Goal: Task Accomplishment & Management: Manage account settings

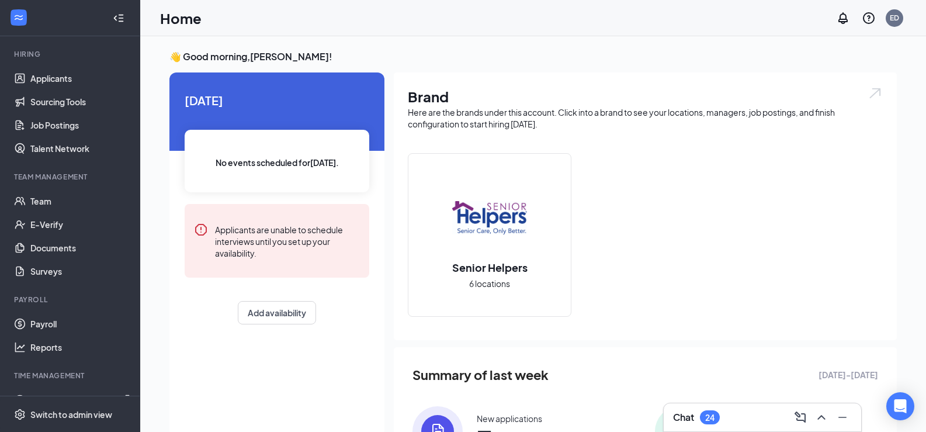
scroll to position [124, 0]
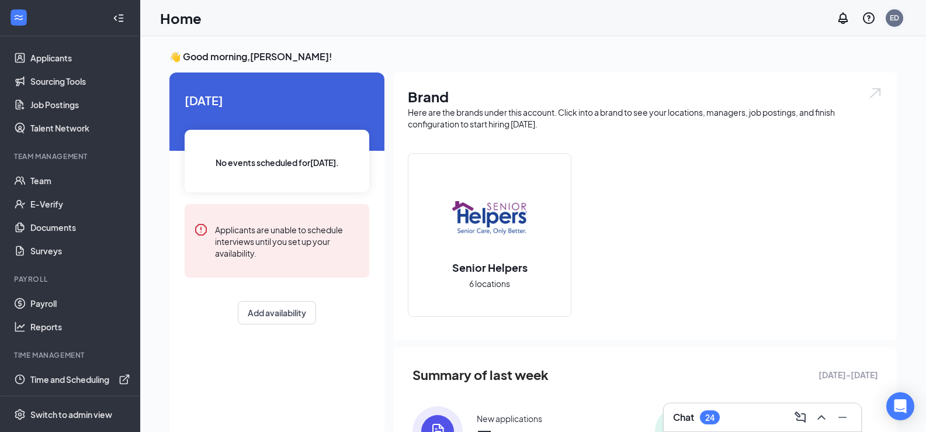
click at [890, 16] on div "ED" at bounding box center [894, 18] width 9 height 10
click at [825, 109] on link "Account settings" at bounding box center [836, 115] width 126 height 12
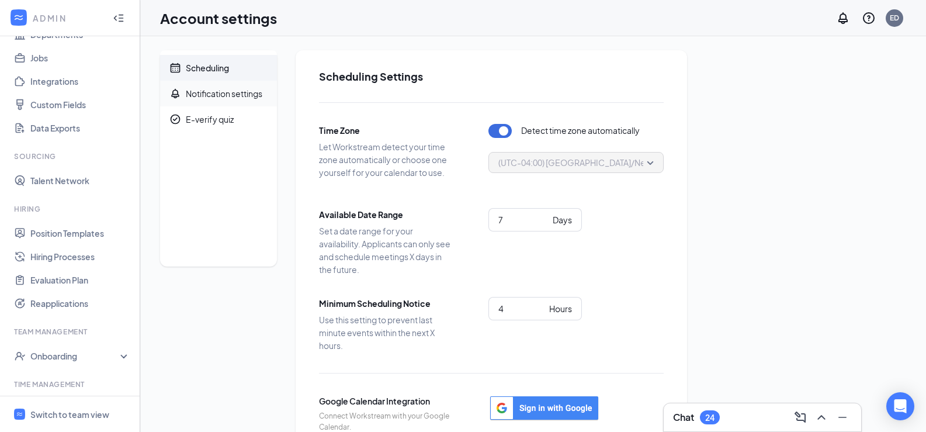
click at [225, 92] on div "Notification settings" at bounding box center [224, 94] width 77 height 12
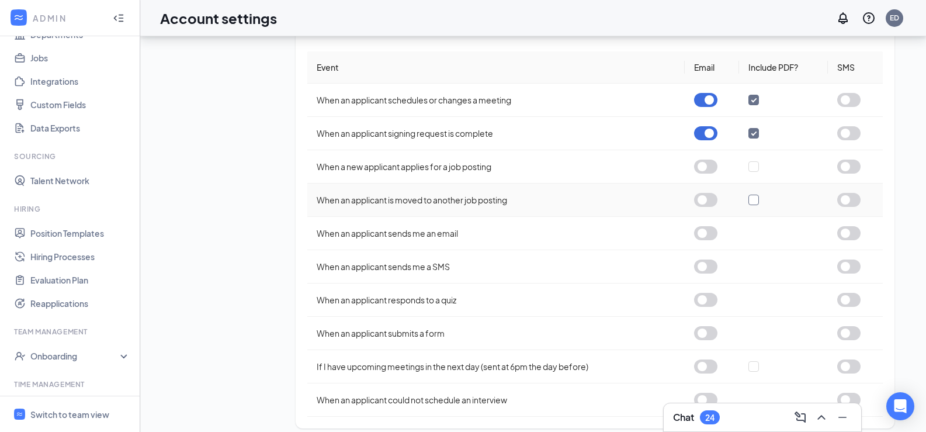
scroll to position [281, 0]
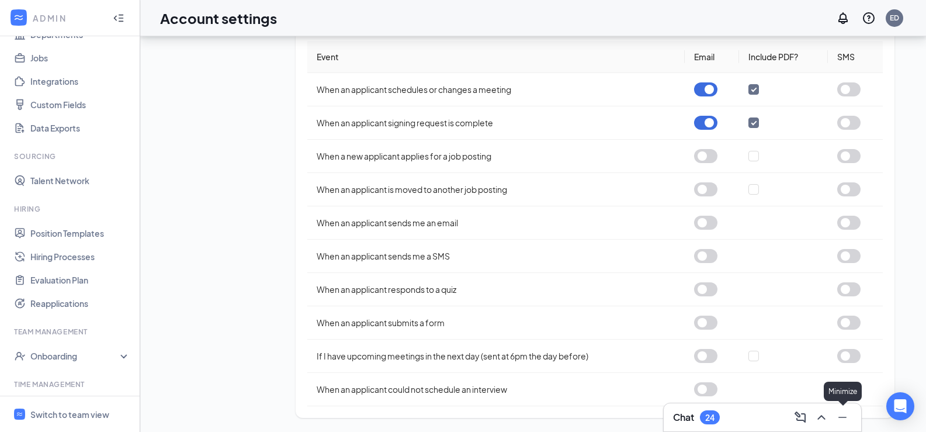
click at [839, 415] on icon "Minimize" at bounding box center [842, 417] width 14 height 14
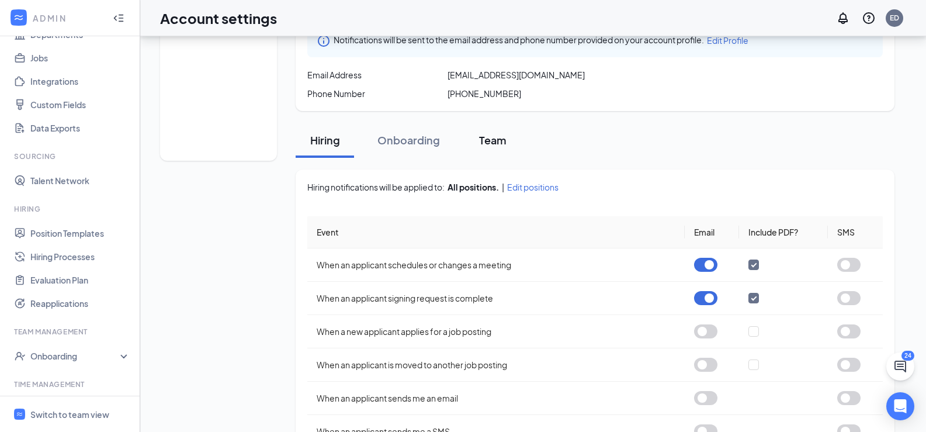
scroll to position [0, 0]
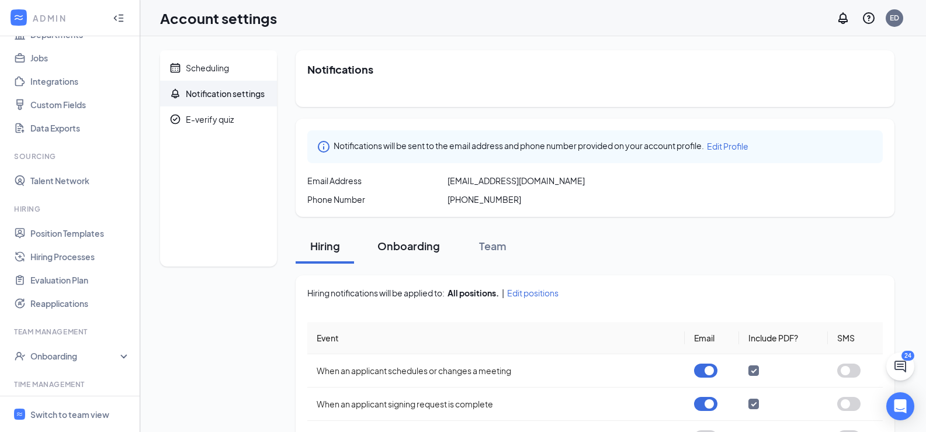
click at [400, 247] on div "Onboarding" at bounding box center [408, 245] width 62 height 15
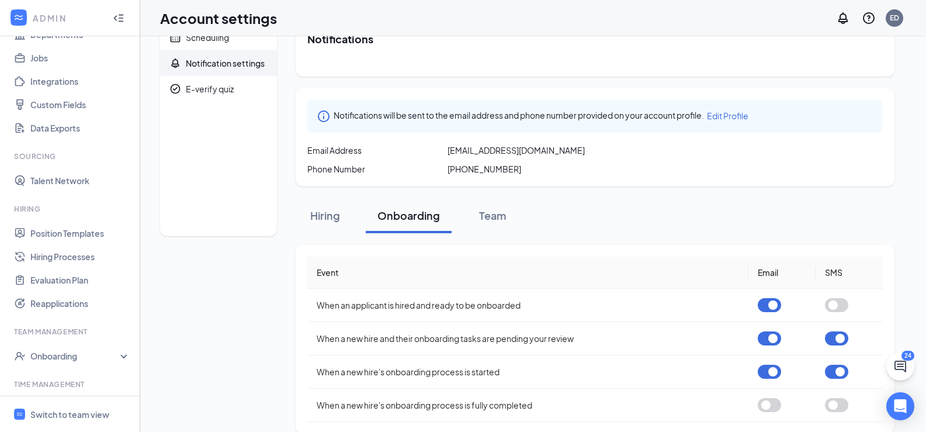
scroll to position [46, 0]
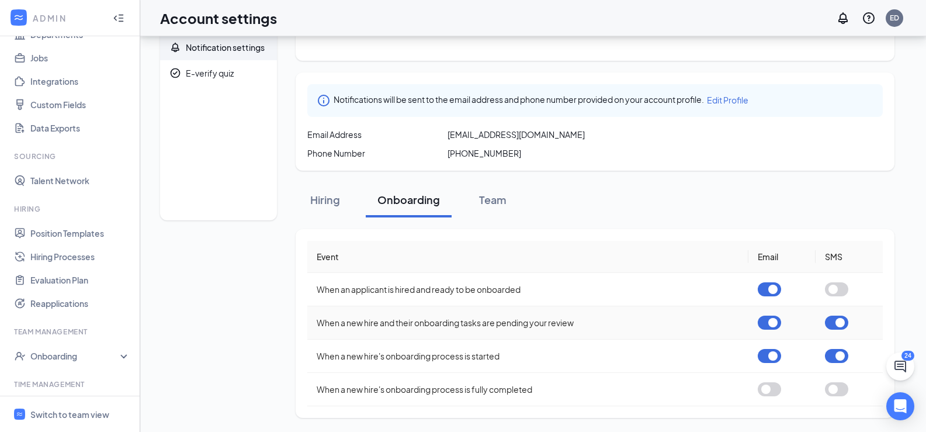
click at [833, 323] on button "button" at bounding box center [836, 322] width 23 height 14
click at [837, 359] on button "button" at bounding box center [836, 356] width 23 height 14
click at [494, 203] on div "Team" at bounding box center [492, 199] width 35 height 15
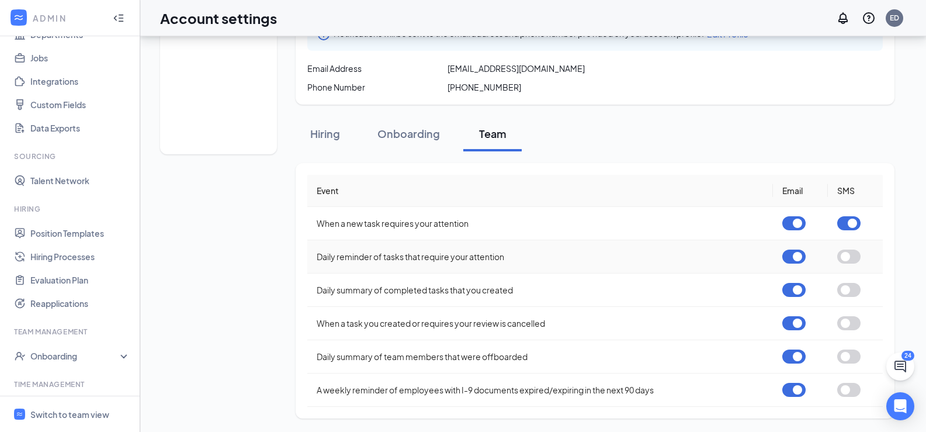
scroll to position [113, 0]
click at [411, 143] on button "Onboarding" at bounding box center [409, 133] width 86 height 35
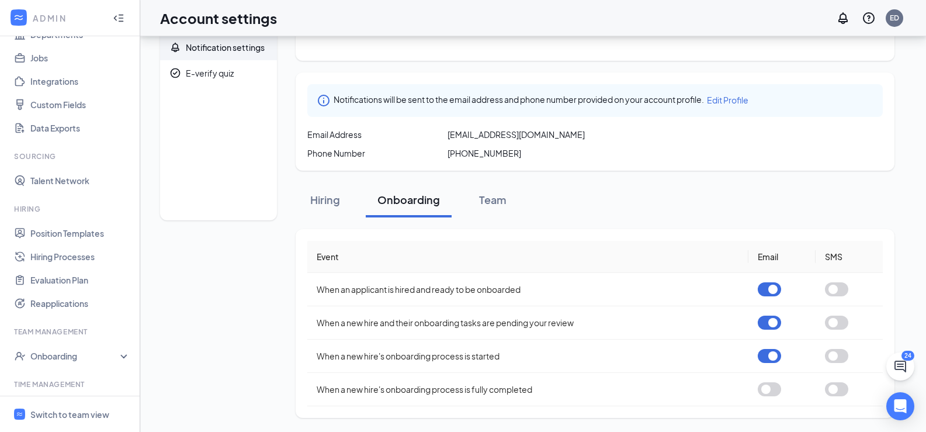
scroll to position [46, 0]
click at [773, 390] on button "button" at bounding box center [769, 389] width 23 height 14
click at [327, 203] on div "Hiring" at bounding box center [324, 199] width 35 height 15
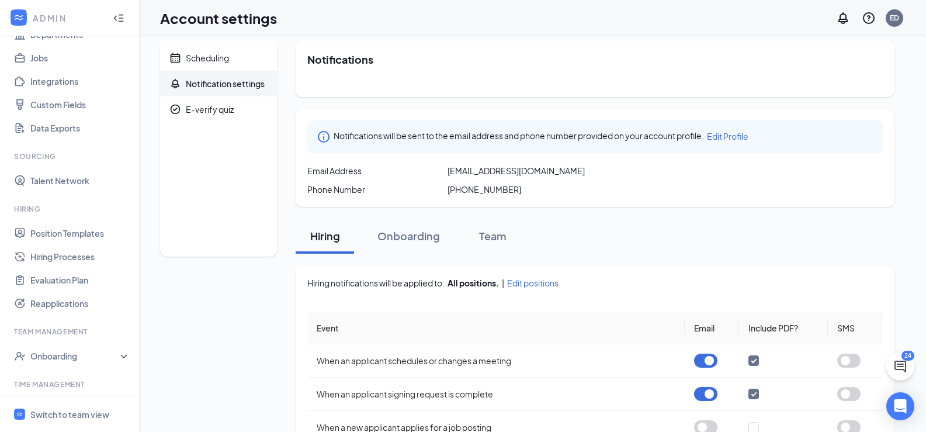
scroll to position [0, 0]
